Goal: Transaction & Acquisition: Obtain resource

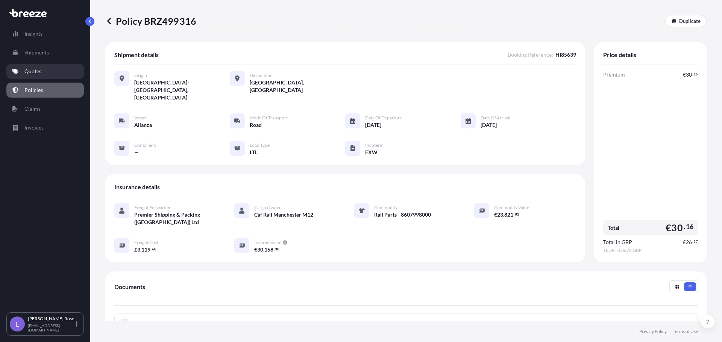
click at [30, 75] on p "Quotes" at bounding box center [32, 72] width 17 height 8
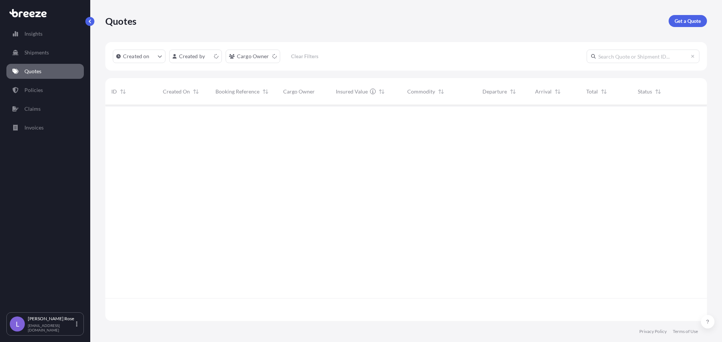
scroll to position [215, 596]
click at [687, 15] on div "Quotes Get a Quote" at bounding box center [405, 21] width 601 height 42
click at [696, 23] on p "Get a Quote" at bounding box center [687, 21] width 26 height 8
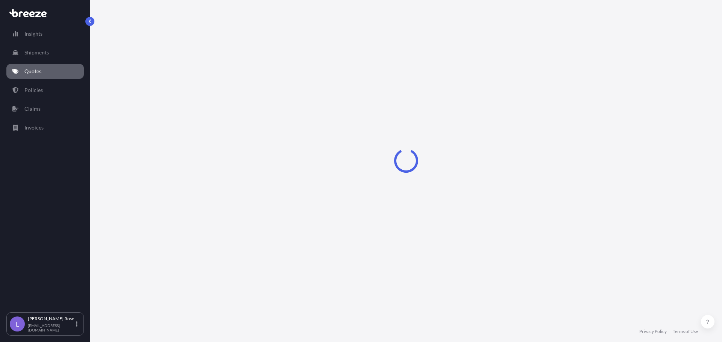
select select "Sea"
select select "1"
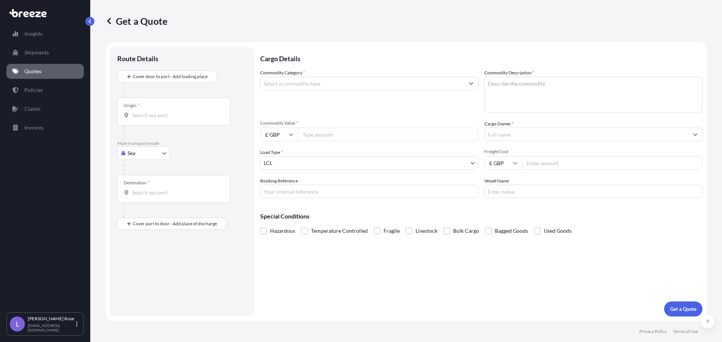
click at [154, 151] on body "Insights Shipments Quotes Policies Claims Invoices L [PERSON_NAME] [PERSON_NAME…" at bounding box center [361, 171] width 722 height 342
click at [150, 197] on div "Road" at bounding box center [143, 200] width 47 height 14
select select "Road"
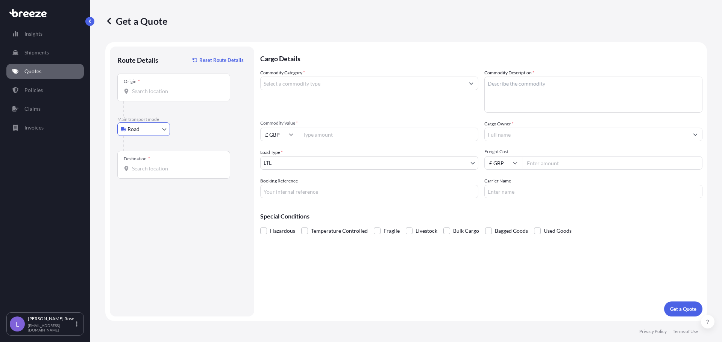
click at [154, 97] on div "Origin *" at bounding box center [173, 88] width 113 height 28
click at [154, 95] on input "Origin *" at bounding box center [176, 92] width 89 height 8
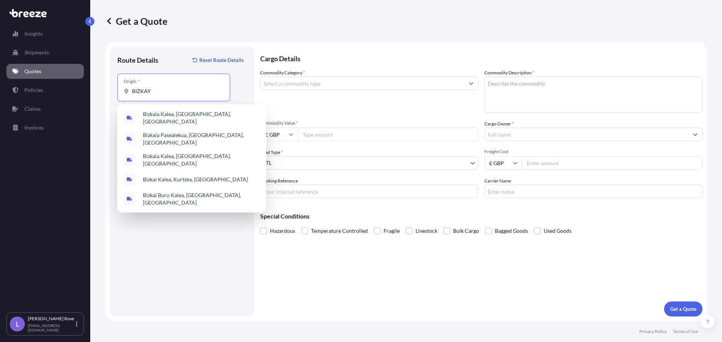
drag, startPoint x: 157, startPoint y: 93, endPoint x: 111, endPoint y: 91, distance: 47.0
click at [111, 91] on div "Route Details Reset Route Details Place of loading Road Road Rail Origin * BIZK…" at bounding box center [182, 182] width 144 height 270
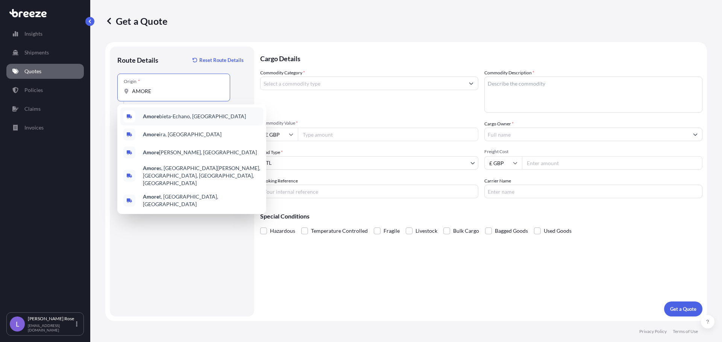
click at [182, 111] on div "Amore bieta-[GEOGRAPHIC_DATA], [GEOGRAPHIC_DATA]" at bounding box center [191, 117] width 143 height 18
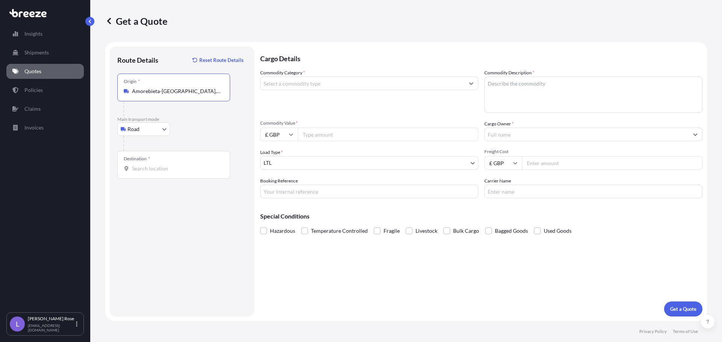
type input "Amorebieta-[GEOGRAPHIC_DATA], [GEOGRAPHIC_DATA]"
click at [153, 172] on input "Destination *" at bounding box center [176, 169] width 89 height 8
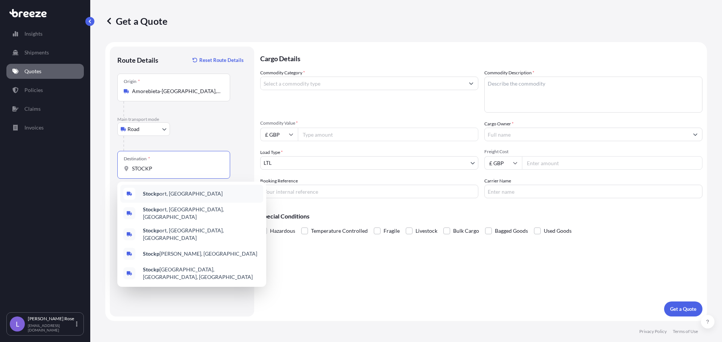
click at [161, 196] on span "Stockp ort, [GEOGRAPHIC_DATA]" at bounding box center [183, 194] width 80 height 8
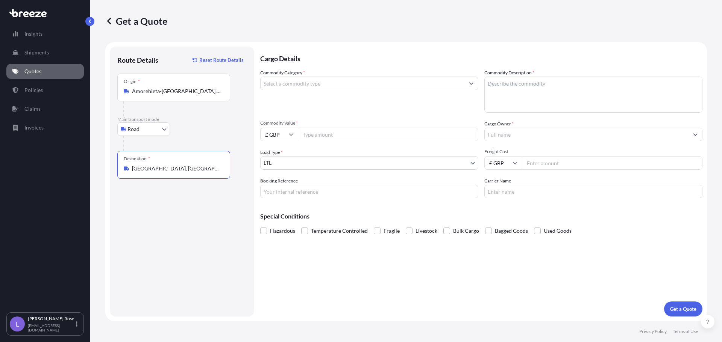
type input "[GEOGRAPHIC_DATA], [GEOGRAPHIC_DATA]"
click at [283, 87] on input "Commodity Category *" at bounding box center [362, 84] width 204 height 14
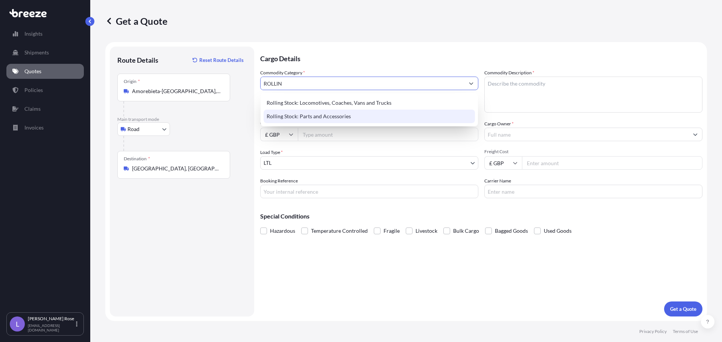
click at [303, 112] on div "Rolling Stock: Parts and Accessories" at bounding box center [368, 117] width 211 height 14
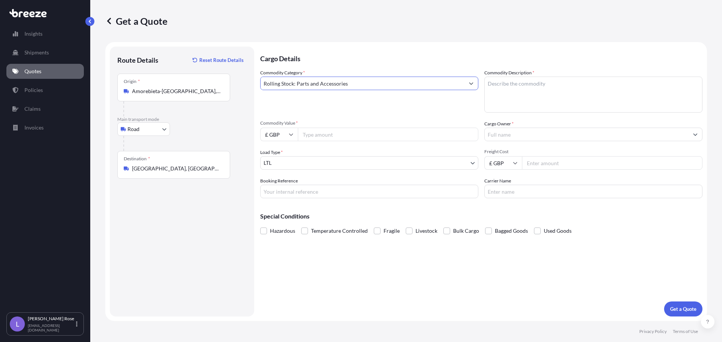
type input "Rolling Stock: Parts and Accessories"
click at [594, 93] on textarea "Commodity Description *" at bounding box center [593, 95] width 218 height 36
type textarea "r"
type textarea "Rail Parts - 8607998000"
click at [364, 132] on input "Commodity Value *" at bounding box center [388, 135] width 180 height 14
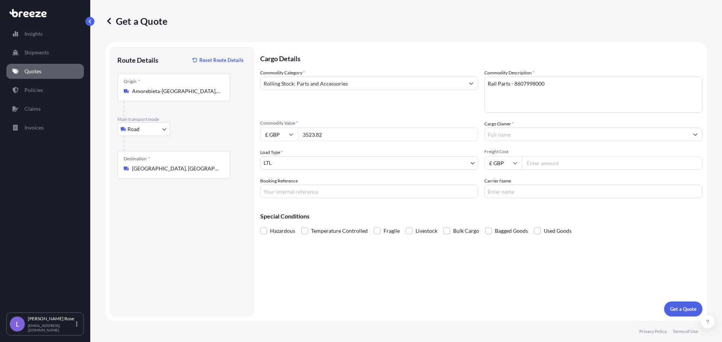
type input "3523.82"
click at [282, 136] on input "£ GBP" at bounding box center [279, 135] width 38 height 14
click at [279, 155] on div "€ EUR" at bounding box center [279, 155] width 32 height 14
type input "€ EUR"
click at [515, 138] on input "Cargo Owner *" at bounding box center [587, 135] width 204 height 14
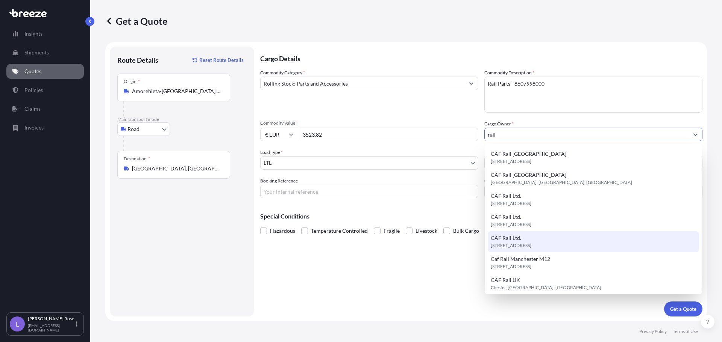
click at [531, 243] on span "[STREET_ADDRESS]" at bounding box center [511, 246] width 41 height 8
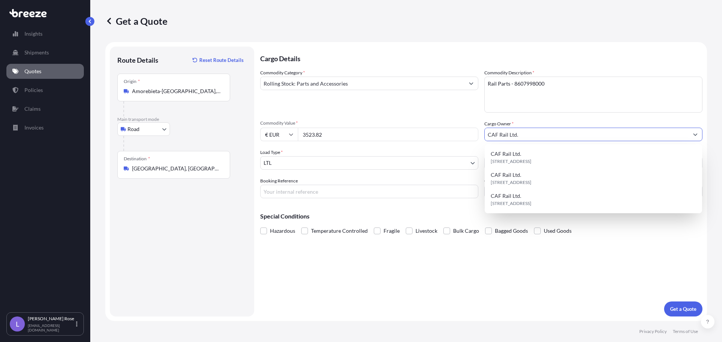
type input "CAF Rail Ltd."
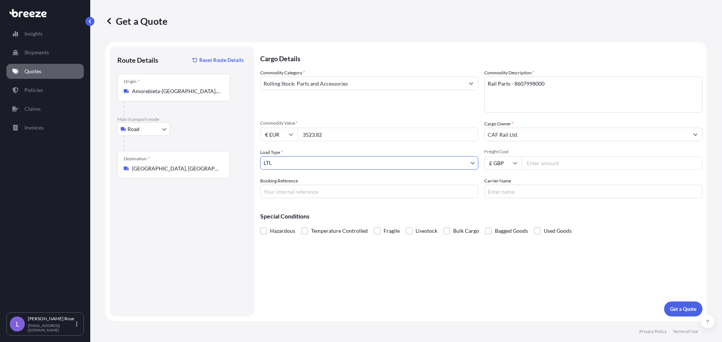
click at [545, 160] on input "Freight Cost" at bounding box center [612, 163] width 180 height 14
type input "505.00"
drag, startPoint x: 268, startPoint y: 189, endPoint x: 253, endPoint y: 189, distance: 15.1
click at [253, 189] on form "Route Details Reset Route Details Place of loading Road Road Rail Origin * Amor…" at bounding box center [405, 181] width 601 height 279
type input "HI85698"
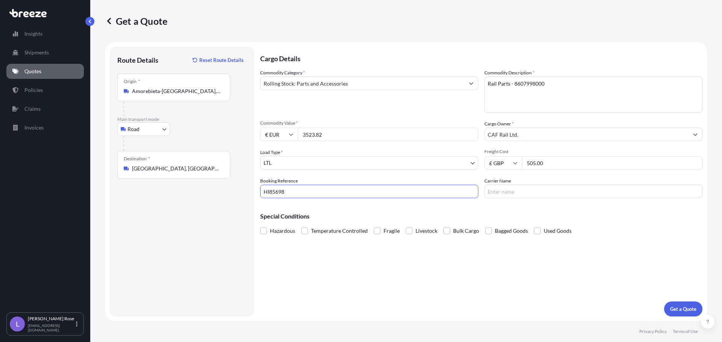
click at [521, 183] on div "Carrier Name" at bounding box center [593, 187] width 218 height 21
click at [520, 191] on input "Carrier Name" at bounding box center [593, 192] width 218 height 14
type input "Trans International"
click at [677, 304] on button "Get a Quote" at bounding box center [683, 309] width 38 height 15
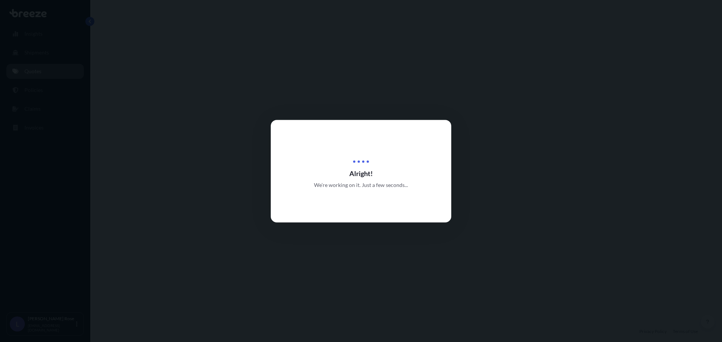
select select "Road"
select select "1"
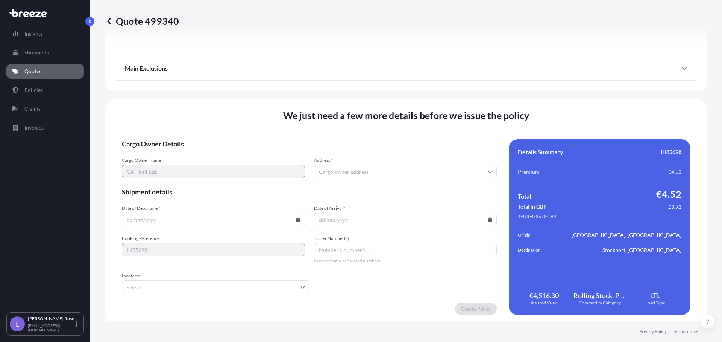
scroll to position [851, 0]
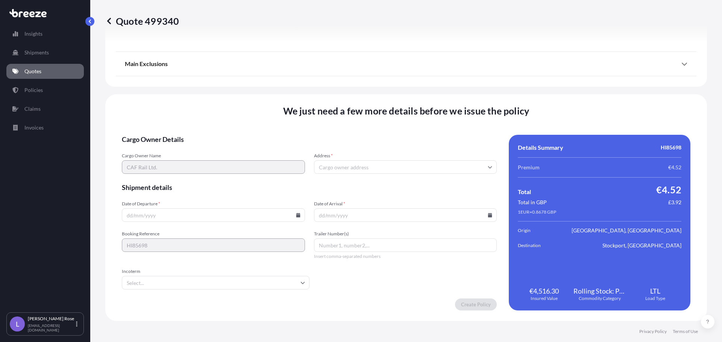
click at [296, 216] on icon at bounding box center [298, 215] width 4 height 5
click at [159, 164] on button "22" at bounding box center [160, 163] width 12 height 12
type input "[DATE]"
click at [488, 216] on icon at bounding box center [490, 215] width 4 height 5
click at [452, 85] on button at bounding box center [454, 89] width 12 height 12
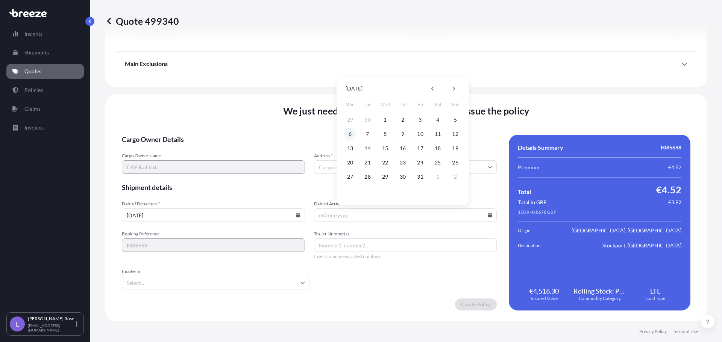
click at [350, 137] on button "6" at bounding box center [350, 134] width 12 height 12
type input "[DATE]"
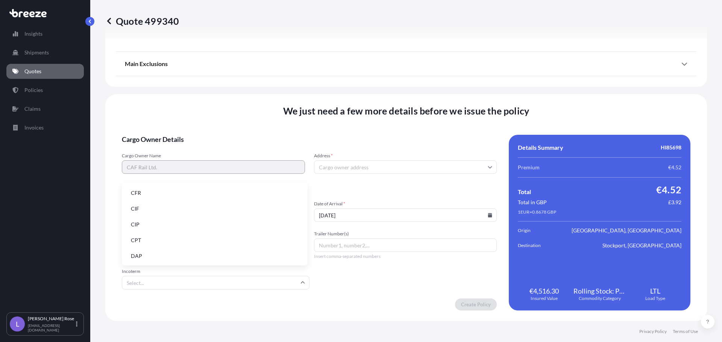
click at [230, 285] on input "Incoterm" at bounding box center [216, 283] width 188 height 14
click at [147, 228] on li "EXW" at bounding box center [215, 228] width 180 height 14
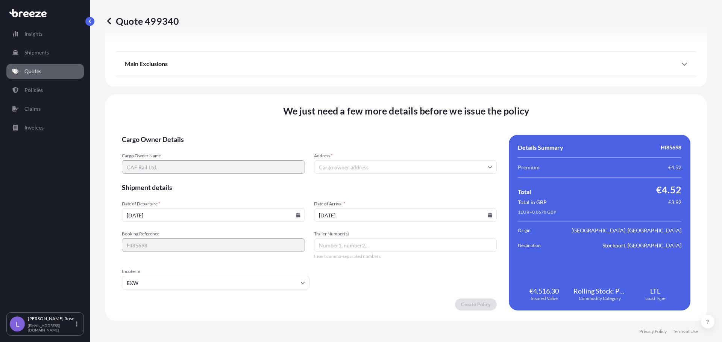
click at [367, 170] on input "Address *" at bounding box center [405, 168] width 183 height 14
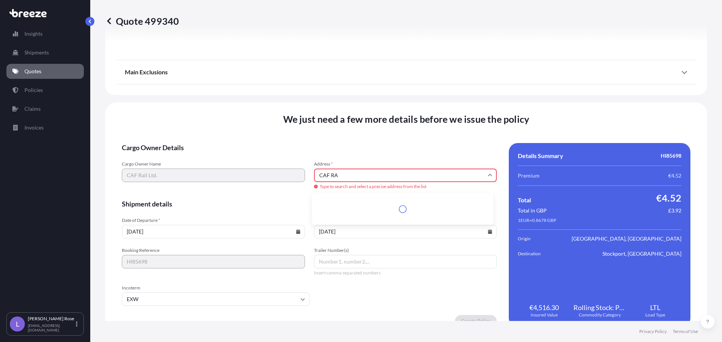
drag, startPoint x: 370, startPoint y: 167, endPoint x: 295, endPoint y: 167, distance: 74.8
click at [295, 167] on div "Cargo Owner Name CAF Rail Ltd. Address * CAF RA Type to search and select a pre…" at bounding box center [309, 175] width 375 height 29
click at [357, 204] on li "Stockport SK3 0EF, [GEOGRAPHIC_DATA]" at bounding box center [402, 204] width 175 height 14
type input "Stockport SK3 0EF, [GEOGRAPHIC_DATA]"
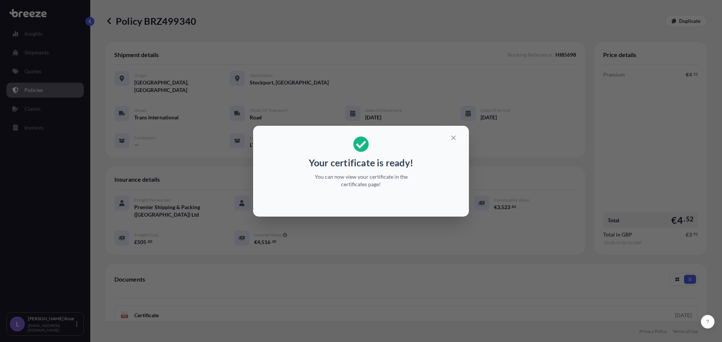
click at [610, 180] on div "Your certificate is ready! You can now view your certificate in the certificate…" at bounding box center [361, 171] width 722 height 342
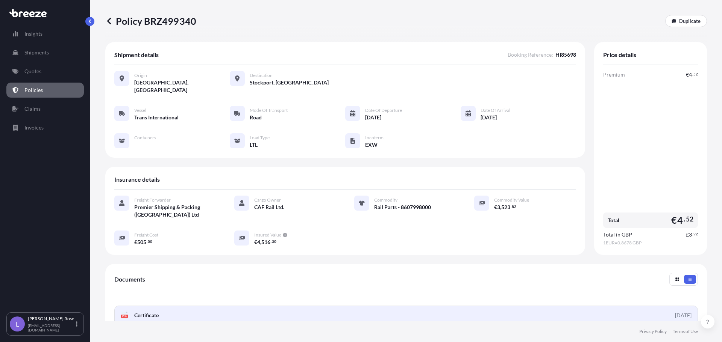
click at [161, 307] on link "PDF Certificate [DATE]" at bounding box center [405, 316] width 583 height 20
